Goal: Task Accomplishment & Management: Manage account settings

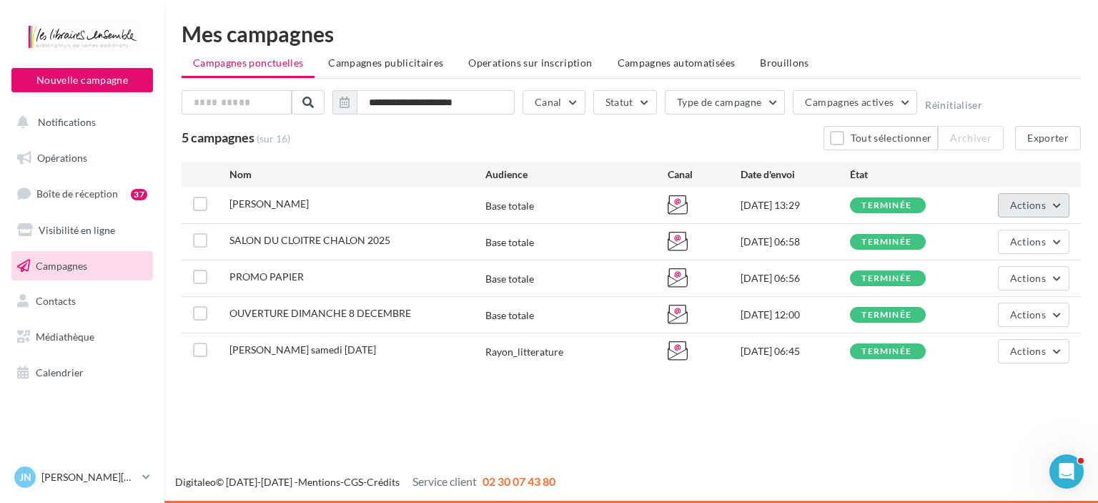
click at [1009, 207] on button "Actions" at bounding box center [1034, 205] width 72 height 24
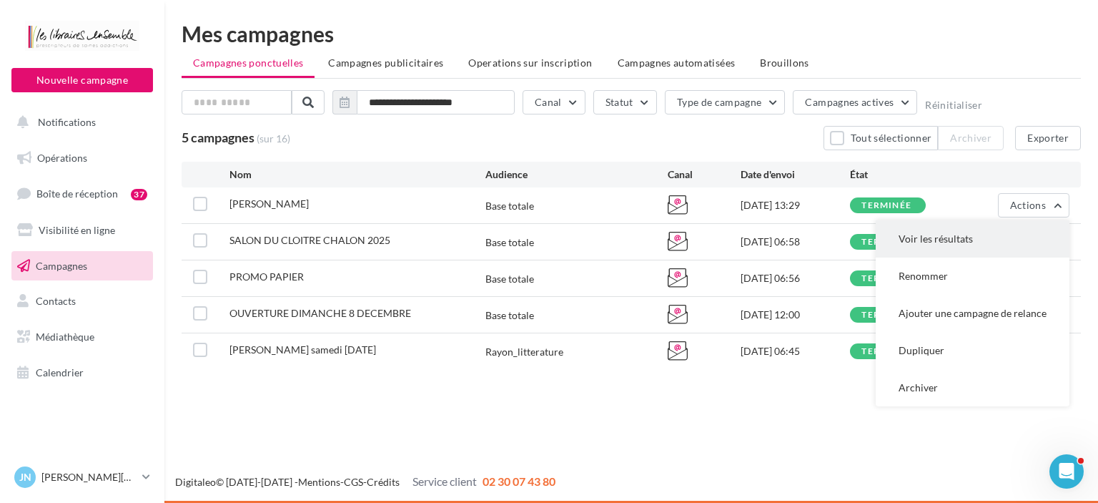
click at [922, 230] on button "Voir les résultats" at bounding box center [973, 238] width 194 height 37
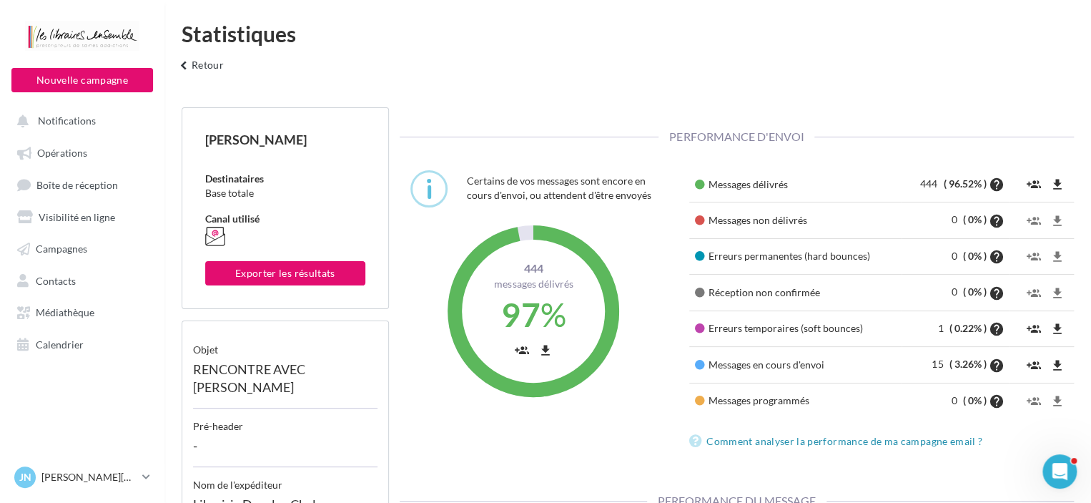
scroll to position [217, 348]
click at [80, 472] on p "[PERSON_NAME][DATE]" at bounding box center [88, 477] width 95 height 14
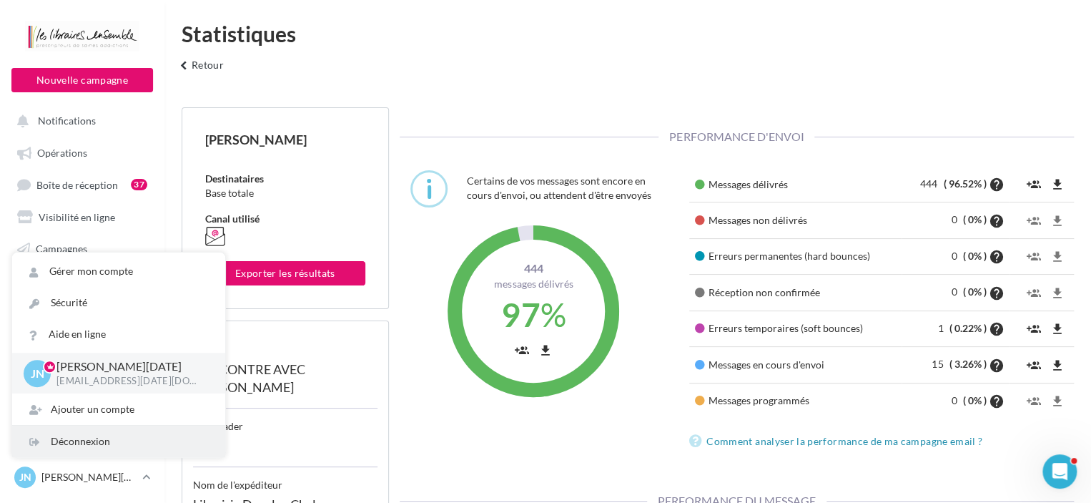
click at [77, 440] on div "Déconnexion" at bounding box center [118, 441] width 213 height 31
